Goal: Find contact information: Find contact information

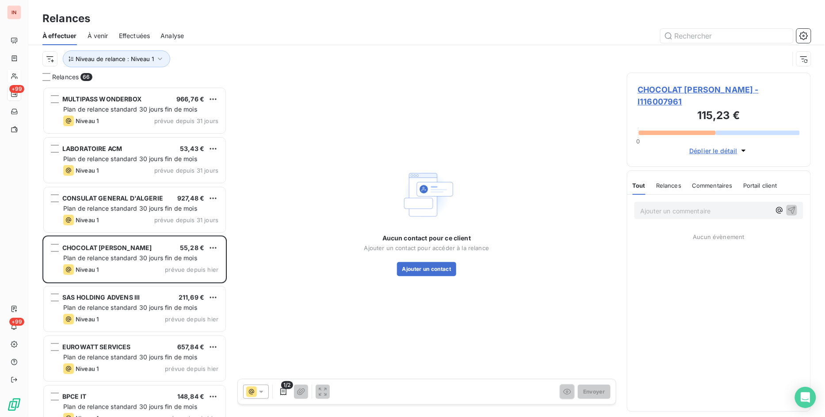
scroll to position [323, 177]
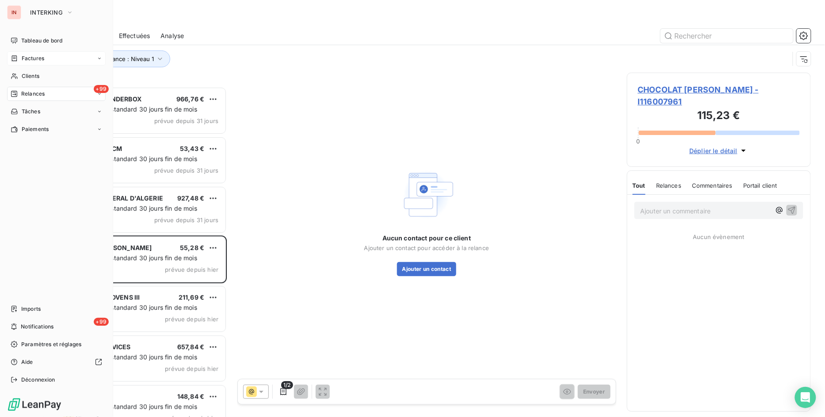
click at [36, 56] on span "Factures" at bounding box center [33, 58] width 23 height 8
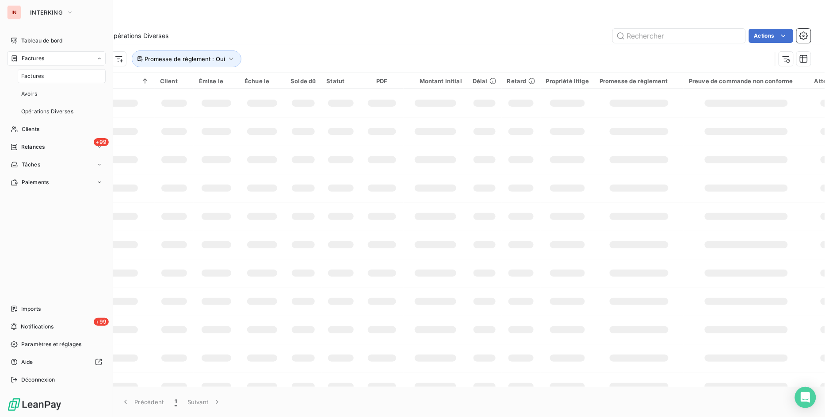
click at [43, 78] on div "Factures" at bounding box center [62, 76] width 88 height 14
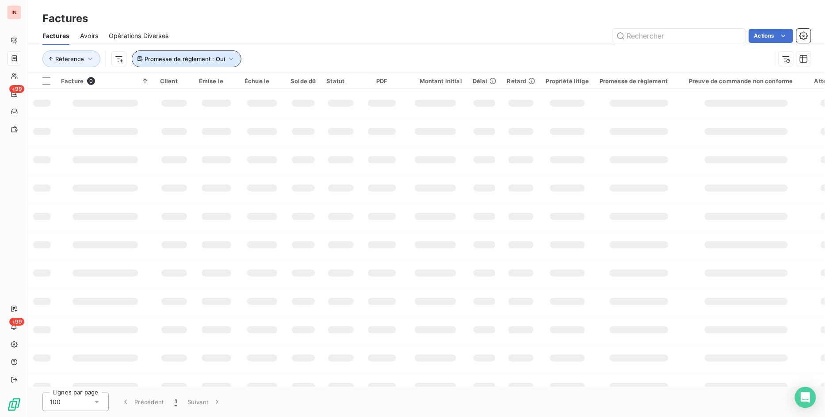
click at [229, 57] on icon "button" at bounding box center [231, 58] width 9 height 9
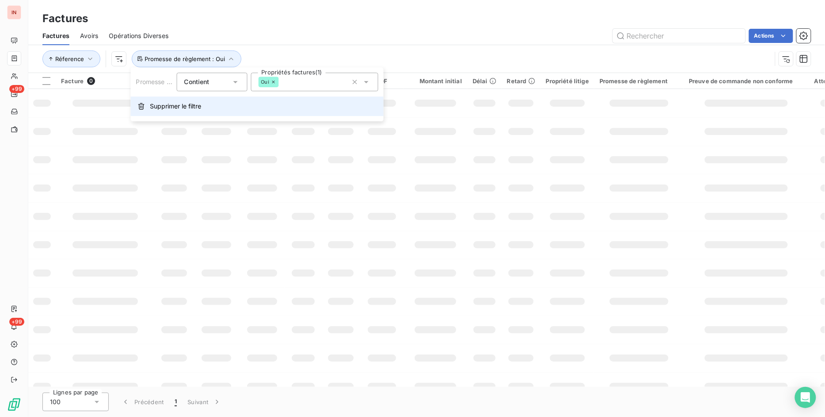
click at [184, 104] on span "Supprimer le filtre" at bounding box center [175, 106] width 51 height 9
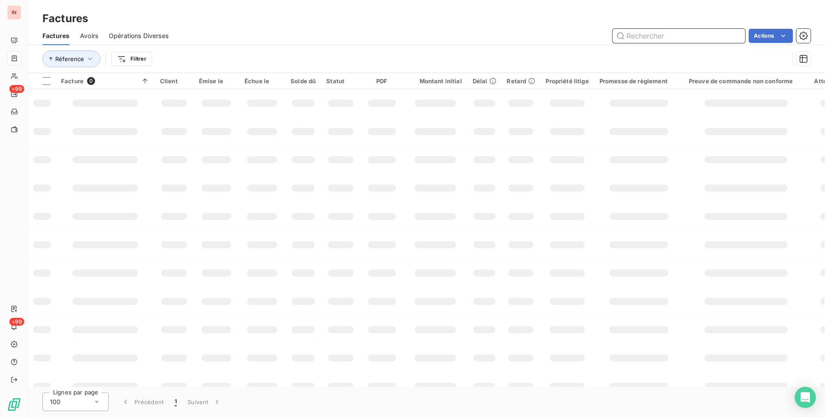
click at [644, 34] on input "text" at bounding box center [679, 36] width 133 height 14
type input "103707"
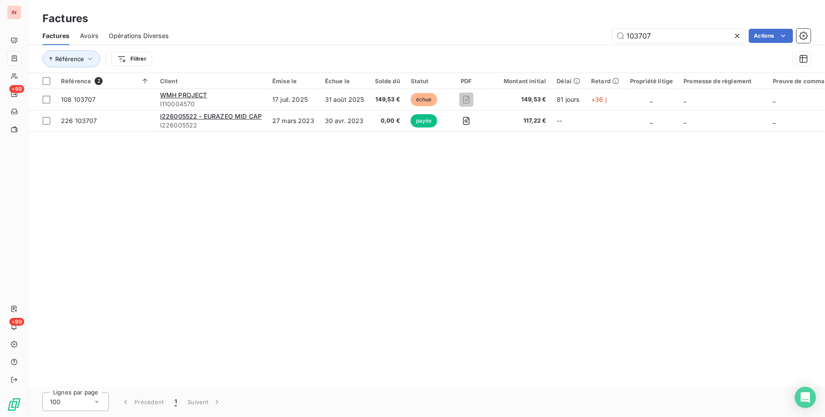
click at [597, 222] on div "Référence 2 Client Émise le Échue le Solde dû Statut PDF Montant initial Délai …" at bounding box center [426, 230] width 797 height 314
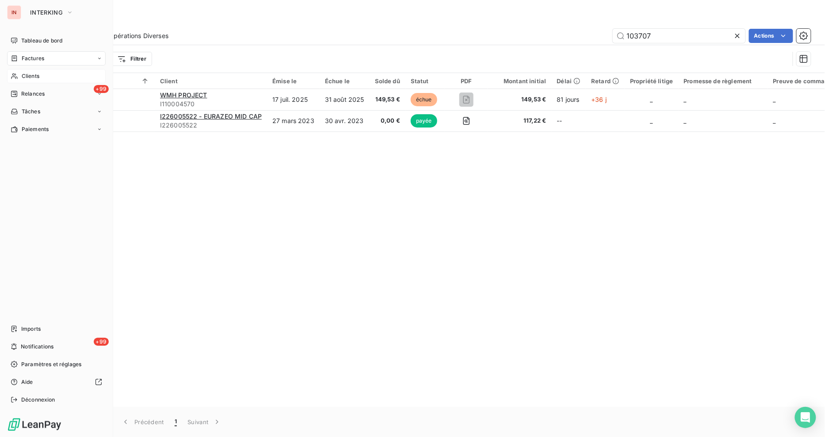
click at [27, 74] on span "Clients" at bounding box center [31, 76] width 18 height 8
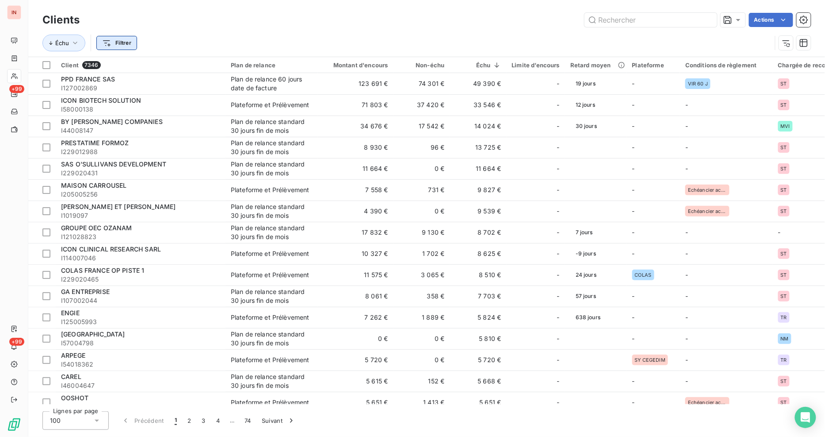
click at [129, 46] on html "IN +99 +99 Clients Actions Échu Filtrer Client 7346 Plan de relance Montant d'e…" at bounding box center [412, 218] width 825 height 437
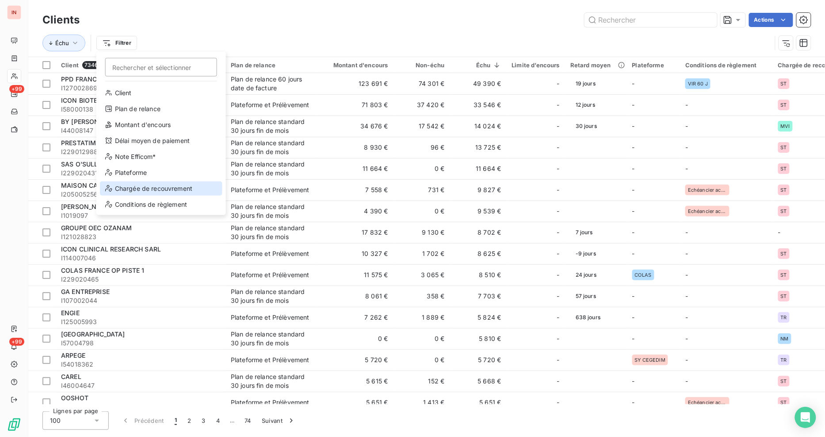
click at [158, 186] on div "Chargée de recouvrement" at bounding box center [161, 188] width 123 height 14
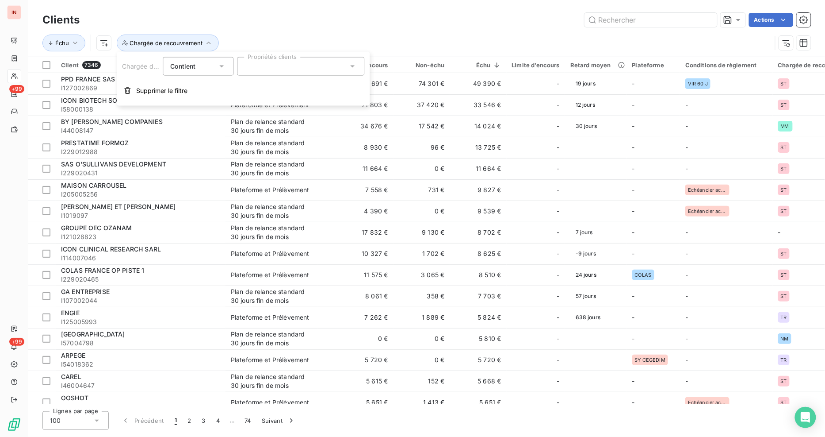
click at [285, 69] on div at bounding box center [300, 66] width 127 height 19
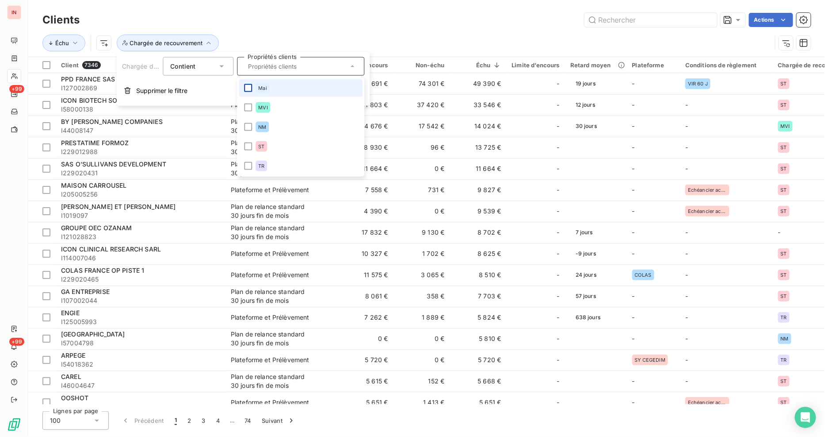
click at [245, 91] on div at bounding box center [248, 88] width 8 height 8
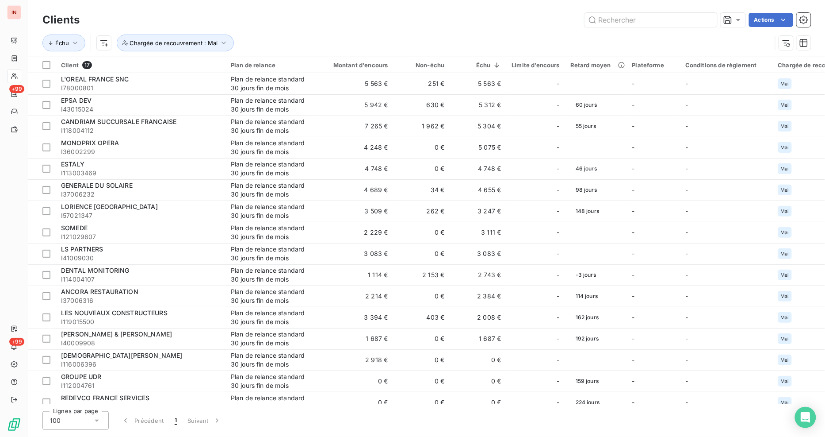
click at [469, 20] on div "Actions" at bounding box center [450, 20] width 721 height 14
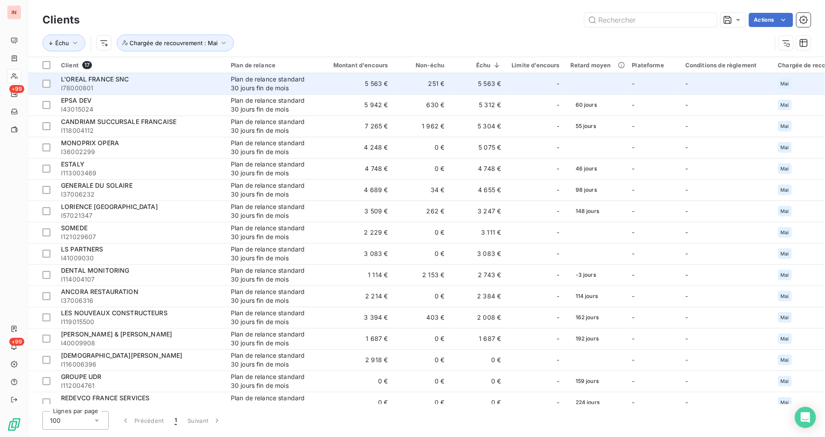
click at [104, 80] on span "L'OREAL FRANCE SNC" at bounding box center [95, 79] width 68 height 8
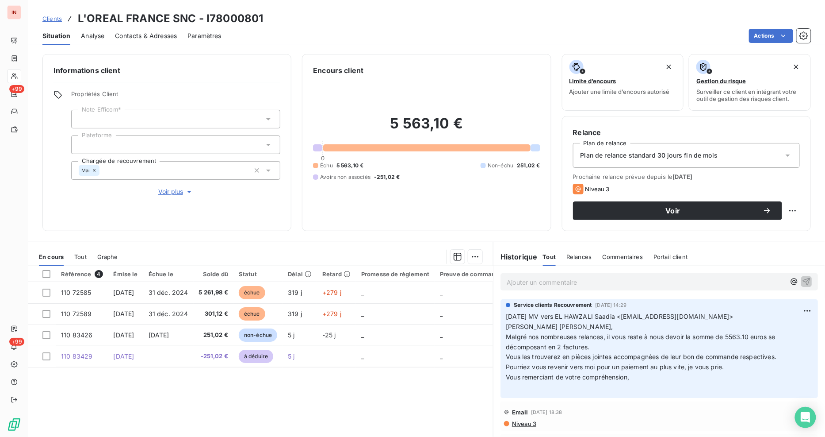
click at [611, 378] on span "Vous remerciant de votre compréhension," at bounding box center [567, 377] width 123 height 8
click at [643, 376] on p "[DATE] MV vers EL HAWZALI Saadia <[EMAIL_ADDRESS][DOMAIN_NAME]> [PERSON_NAME] M…" at bounding box center [659, 351] width 307 height 81
drag, startPoint x: 558, startPoint y: 313, endPoint x: 600, endPoint y: 316, distance: 42.6
click at [600, 316] on span "[DATE] MV vers EL HAWZALI Saadia <[EMAIL_ADDRESS][DOMAIN_NAME]> [PERSON_NAME] […" at bounding box center [619, 321] width 227 height 18
click at [646, 364] on span "Pourriez vous revenir vers moi pour un paiement au plus vite, je vous prie." at bounding box center [615, 367] width 218 height 8
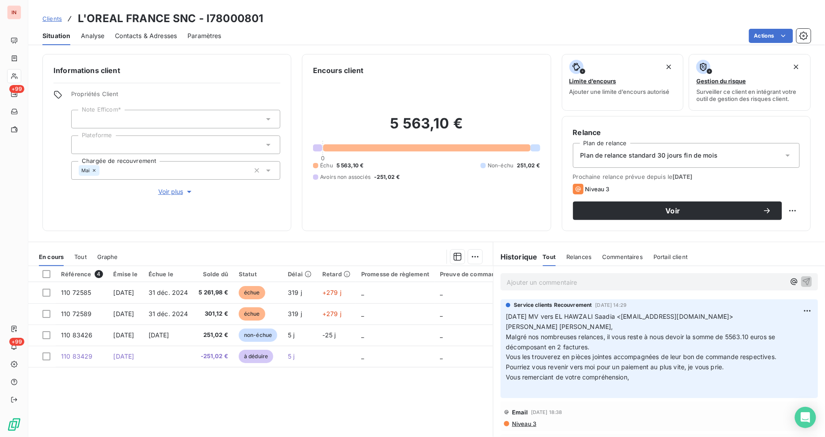
click at [293, 398] on div "Référence 4 Émise le Échue le Solde dû Statut Délai Retard Promesse de règlemen…" at bounding box center [260, 351] width 465 height 170
click at [581, 318] on span "[DATE] MV vers EL HAWZALI Saadia <[EMAIL_ADDRESS][DOMAIN_NAME]> [PERSON_NAME] […" at bounding box center [619, 321] width 227 height 18
drag, startPoint x: 624, startPoint y: 315, endPoint x: 706, endPoint y: 316, distance: 81.8
click at [706, 316] on span "[DATE] MV vers EL HAWZALI Saadia <[EMAIL_ADDRESS][DOMAIN_NAME]> [PERSON_NAME] […" at bounding box center [619, 321] width 227 height 18
click at [131, 34] on span "Contacts & Adresses" at bounding box center [146, 35] width 62 height 9
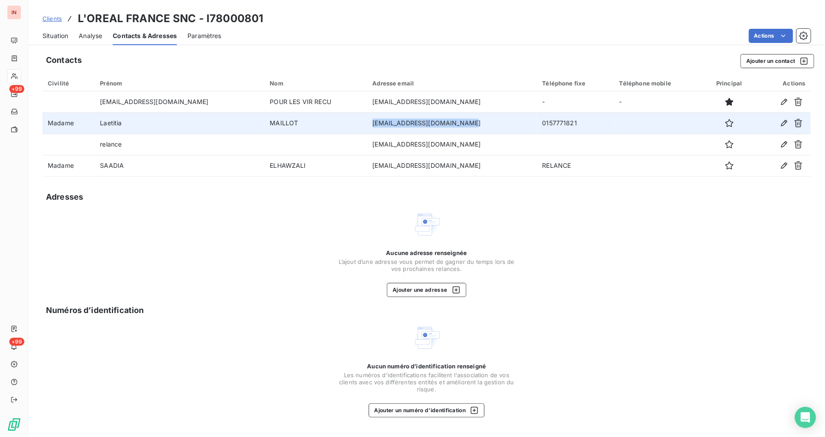
drag, startPoint x: 298, startPoint y: 120, endPoint x: 391, endPoint y: 120, distance: 92.9
click at [391, 120] on td "[EMAIL_ADDRESS][DOMAIN_NAME]" at bounding box center [453, 122] width 170 height 21
copy td "[EMAIL_ADDRESS][DOMAIN_NAME]"
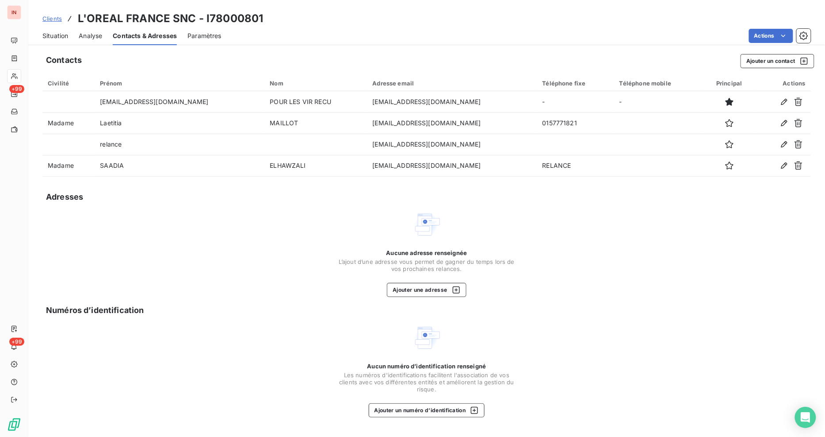
click at [682, 234] on div "Aucune adresse renseignée L’ajout d’une adresse vous permet de gagner du temps …" at bounding box center [426, 253] width 769 height 87
click at [47, 16] on span "Clients" at bounding box center [51, 18] width 19 height 7
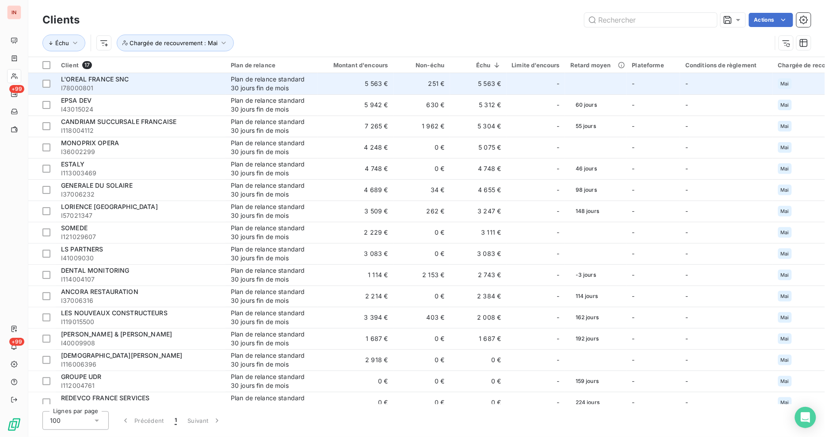
click at [142, 78] on div "L'OREAL FRANCE SNC" at bounding box center [140, 79] width 159 height 9
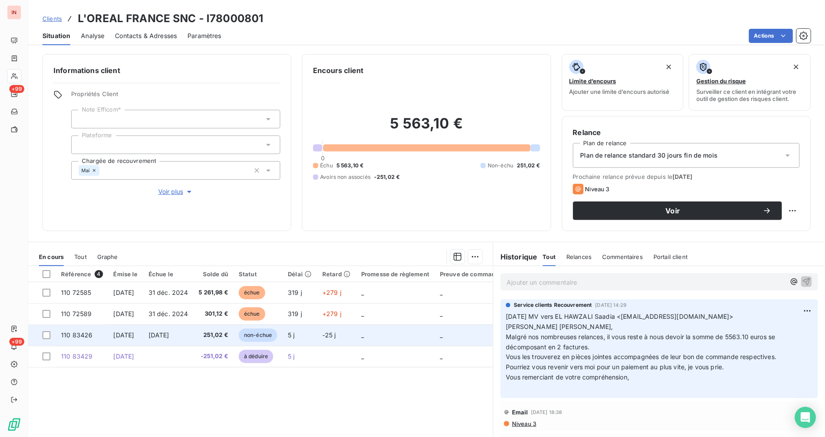
click at [169, 333] on span "[DATE]" at bounding box center [159, 335] width 21 height 8
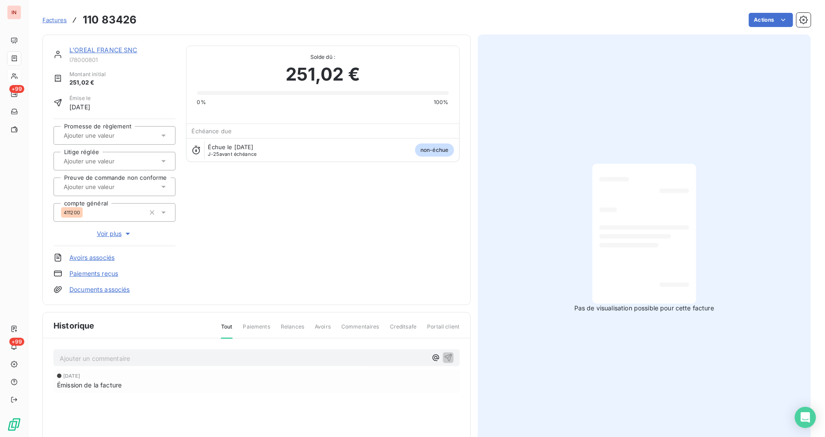
click at [118, 49] on link "L'OREAL FRANCE SNC" at bounding box center [103, 50] width 68 height 8
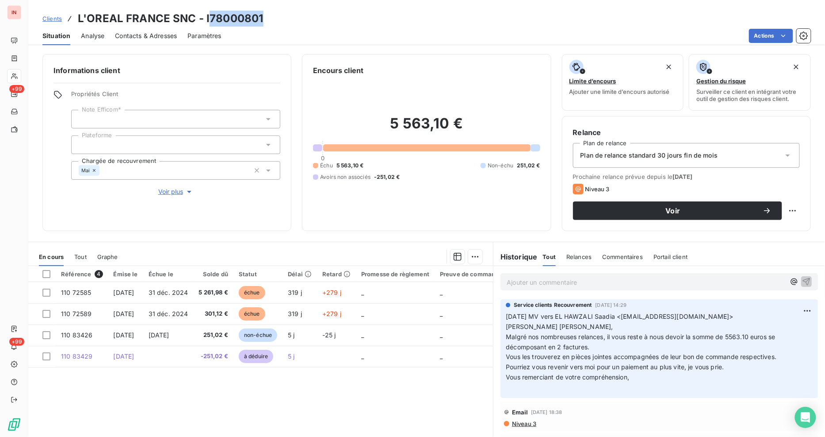
drag, startPoint x: 210, startPoint y: 17, endPoint x: 272, endPoint y: 19, distance: 62.4
click at [272, 19] on div "Clients L'OREAL FRANCE SNC - I78000801" at bounding box center [426, 19] width 797 height 16
copy h3 "78000801"
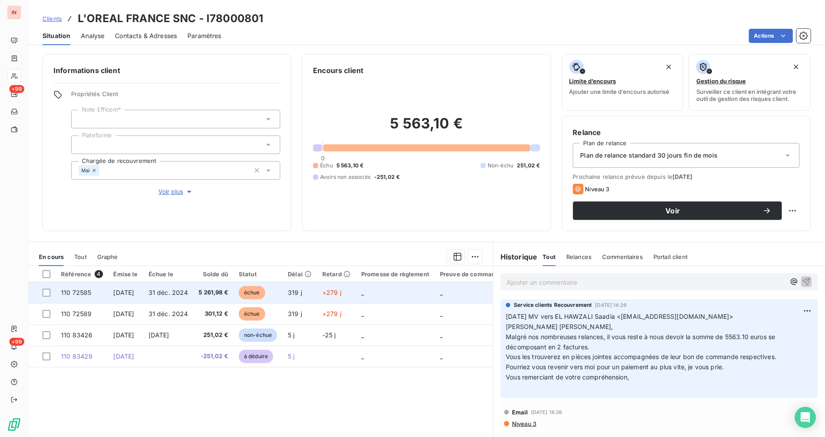
click at [229, 290] on span "5 261,98 €" at bounding box center [214, 292] width 30 height 9
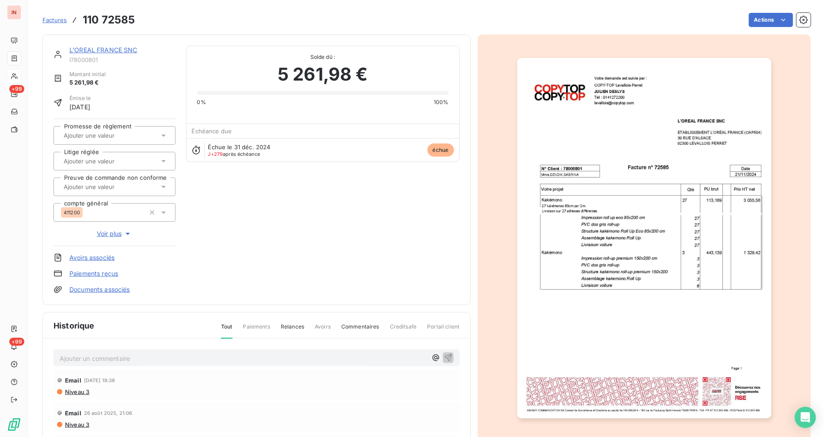
click at [109, 289] on link "Documents associés" at bounding box center [99, 289] width 61 height 9
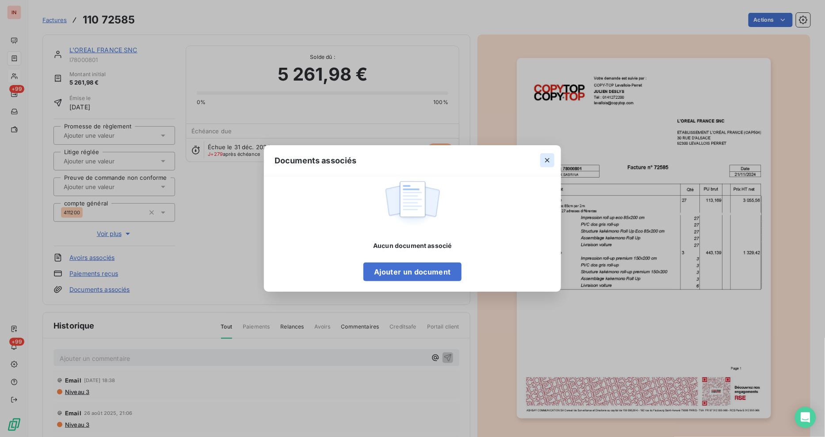
click at [548, 157] on icon "button" at bounding box center [547, 160] width 9 height 9
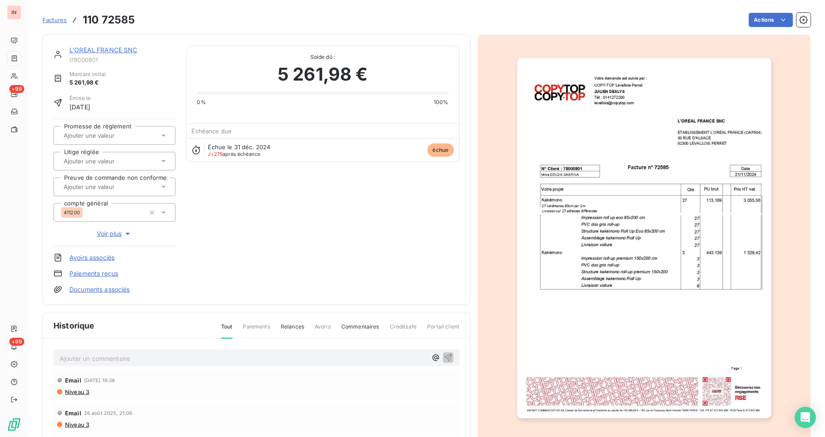
click at [92, 47] on link "L'OREAL FRANCE SNC" at bounding box center [103, 50] width 68 height 8
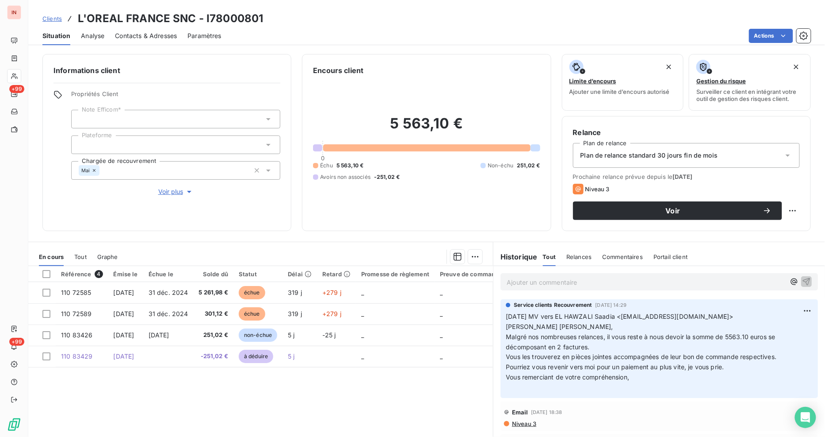
click at [540, 279] on p "Ajouter un commentaire ﻿" at bounding box center [646, 281] width 279 height 11
click at [602, 284] on p "[DATE] MV envoi à" at bounding box center [646, 281] width 279 height 10
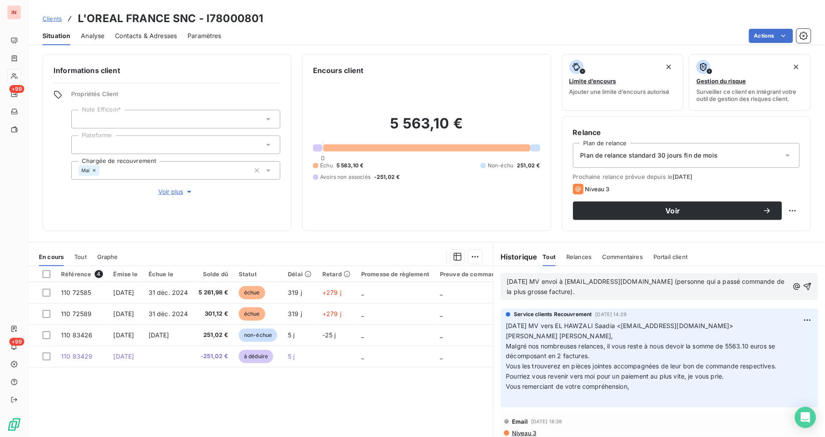
click at [576, 294] on p "[DATE] MV envoi à [EMAIL_ADDRESS][DOMAIN_NAME] (personne qui a passé commande d…" at bounding box center [648, 286] width 282 height 20
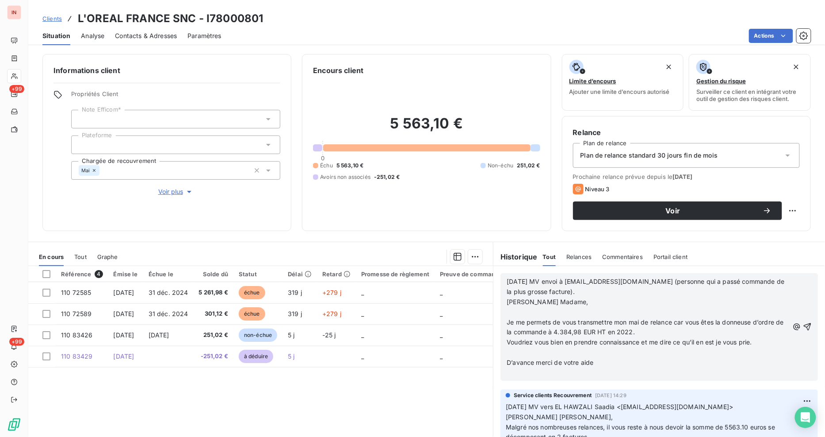
click at [638, 323] on span "Je me permets de vous transmettre mon mai de relance car vous êtes la donneuse …" at bounding box center [646, 327] width 279 height 18
click at [655, 361] on p "D’avance merci de votre aide" at bounding box center [648, 362] width 282 height 10
click at [803, 325] on icon "button" at bounding box center [807, 326] width 9 height 9
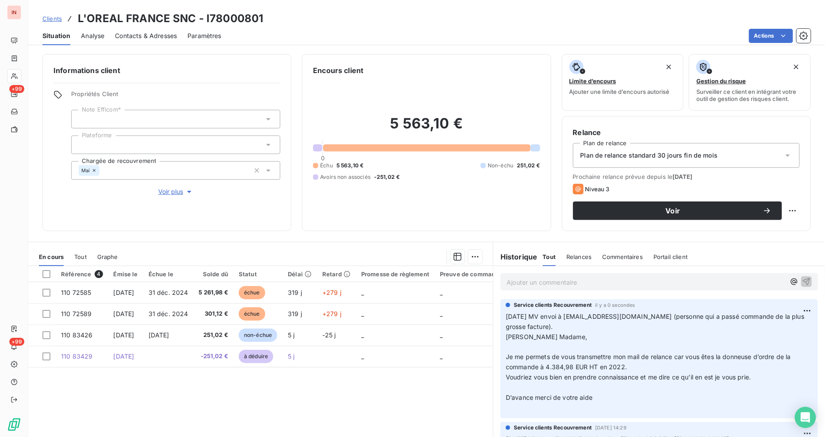
click at [519, 15] on div "Clients L'OREAL FRANCE SNC - I78000801" at bounding box center [426, 19] width 797 height 16
